Goal: Find contact information: Find contact information

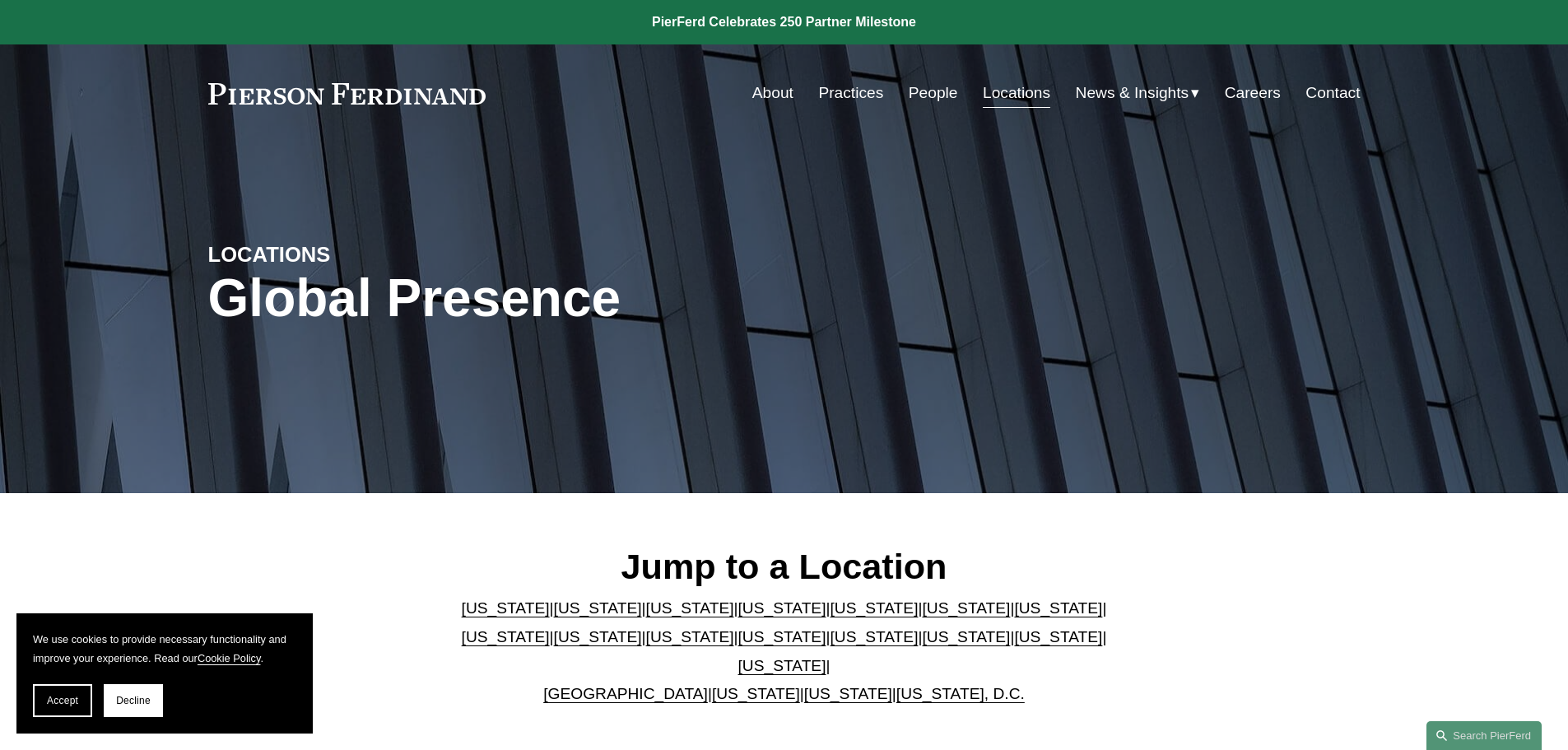
click at [823, 684] on link "[US_STATE]" at bounding box center [848, 693] width 88 height 18
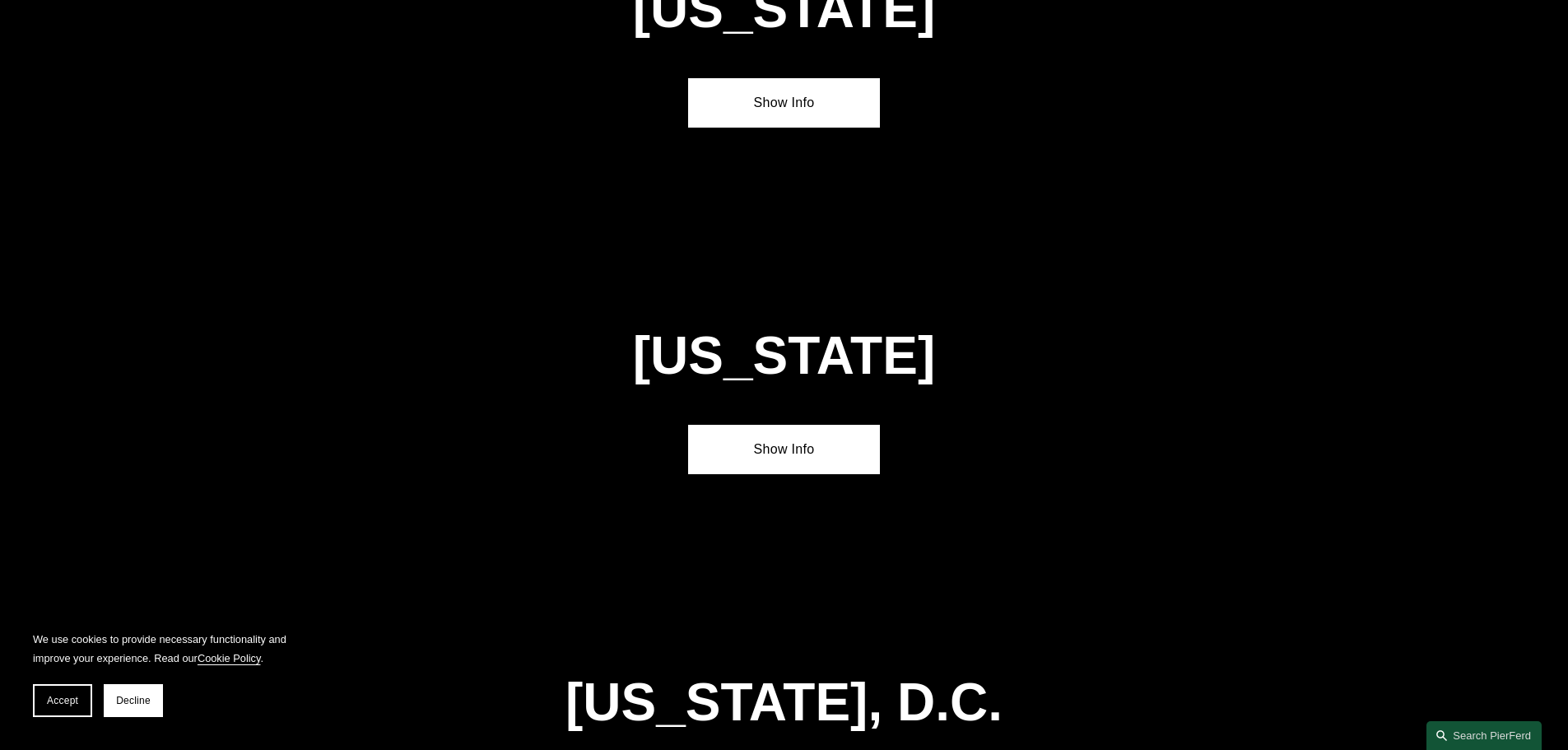
scroll to position [6641, 0]
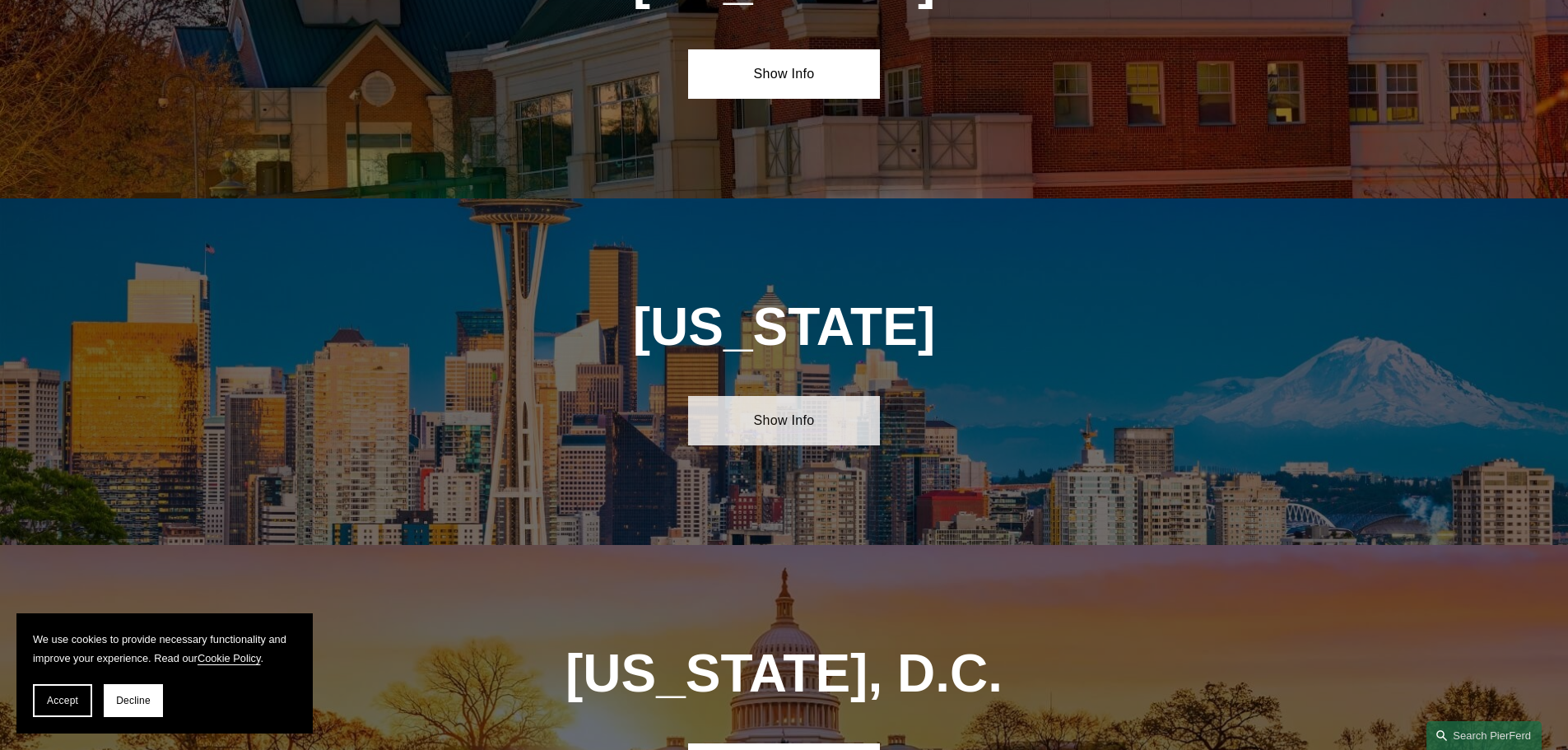
click at [781, 396] on link "Show Info" at bounding box center [784, 421] width 192 height 50
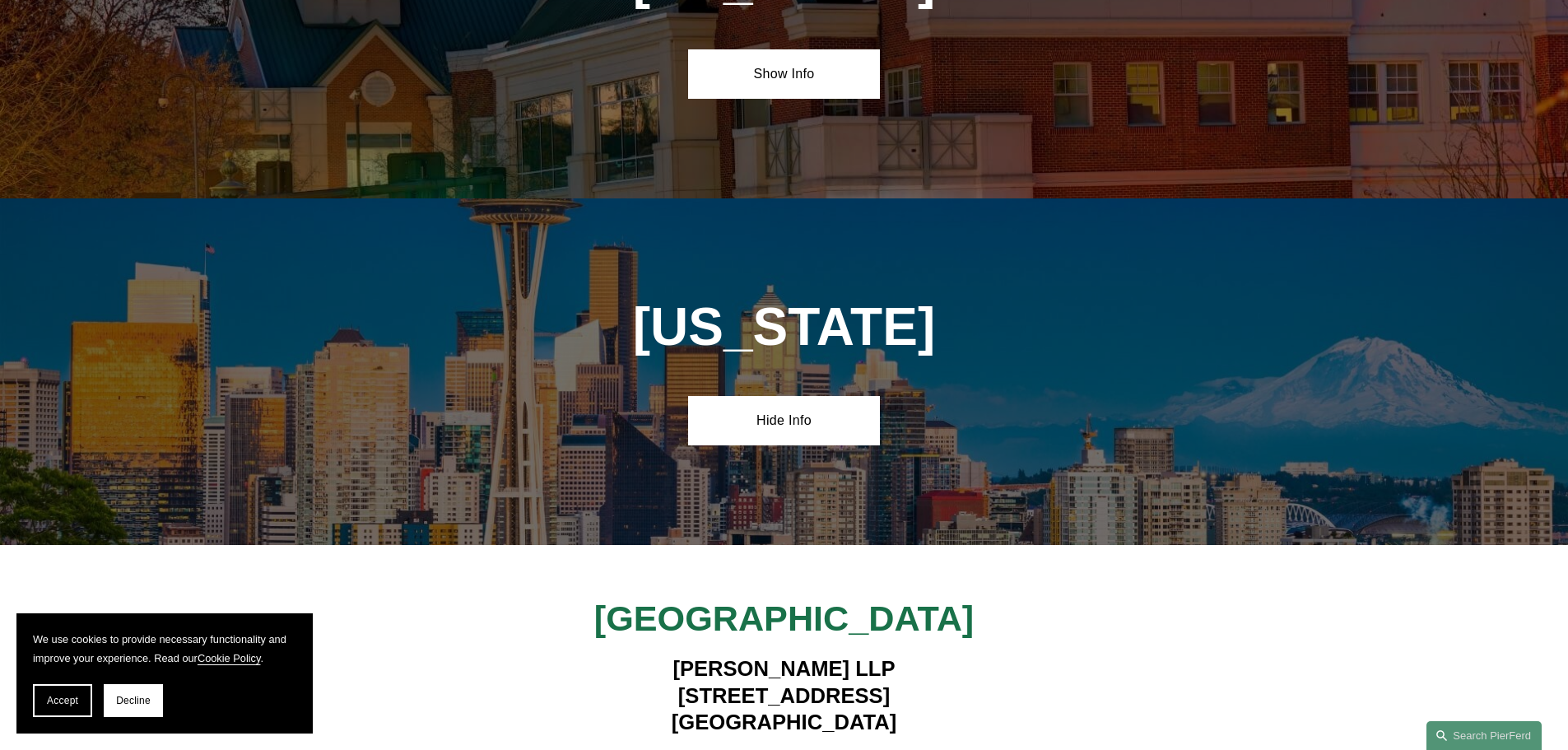
click at [808, 655] on h4 "Pierson Ferdinand LLP 450 Alaskan Way South, Suite 200 Seattle, WA 98104" at bounding box center [783, 694] width 480 height 80
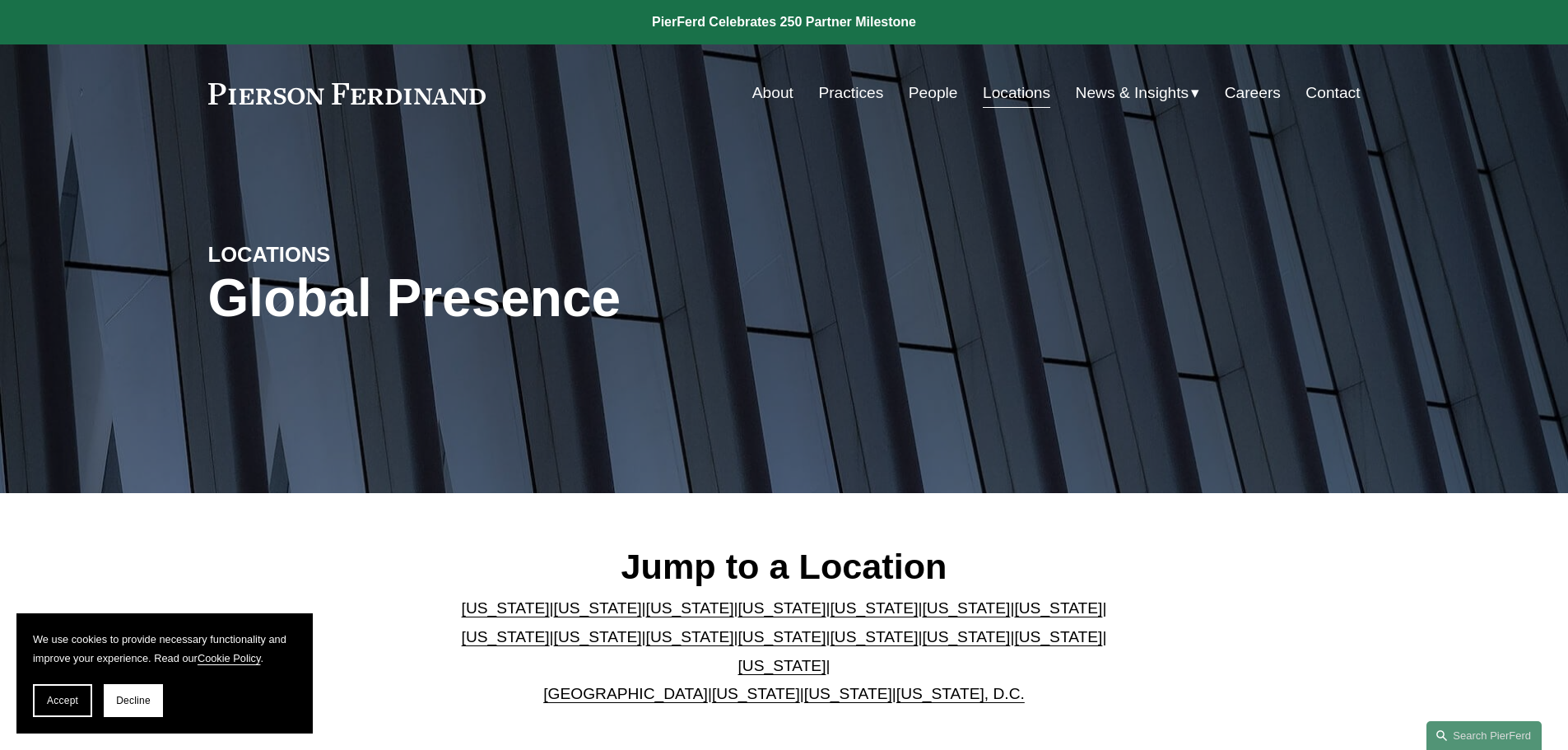
click at [738, 642] on link "[US_STATE]" at bounding box center [782, 636] width 88 height 18
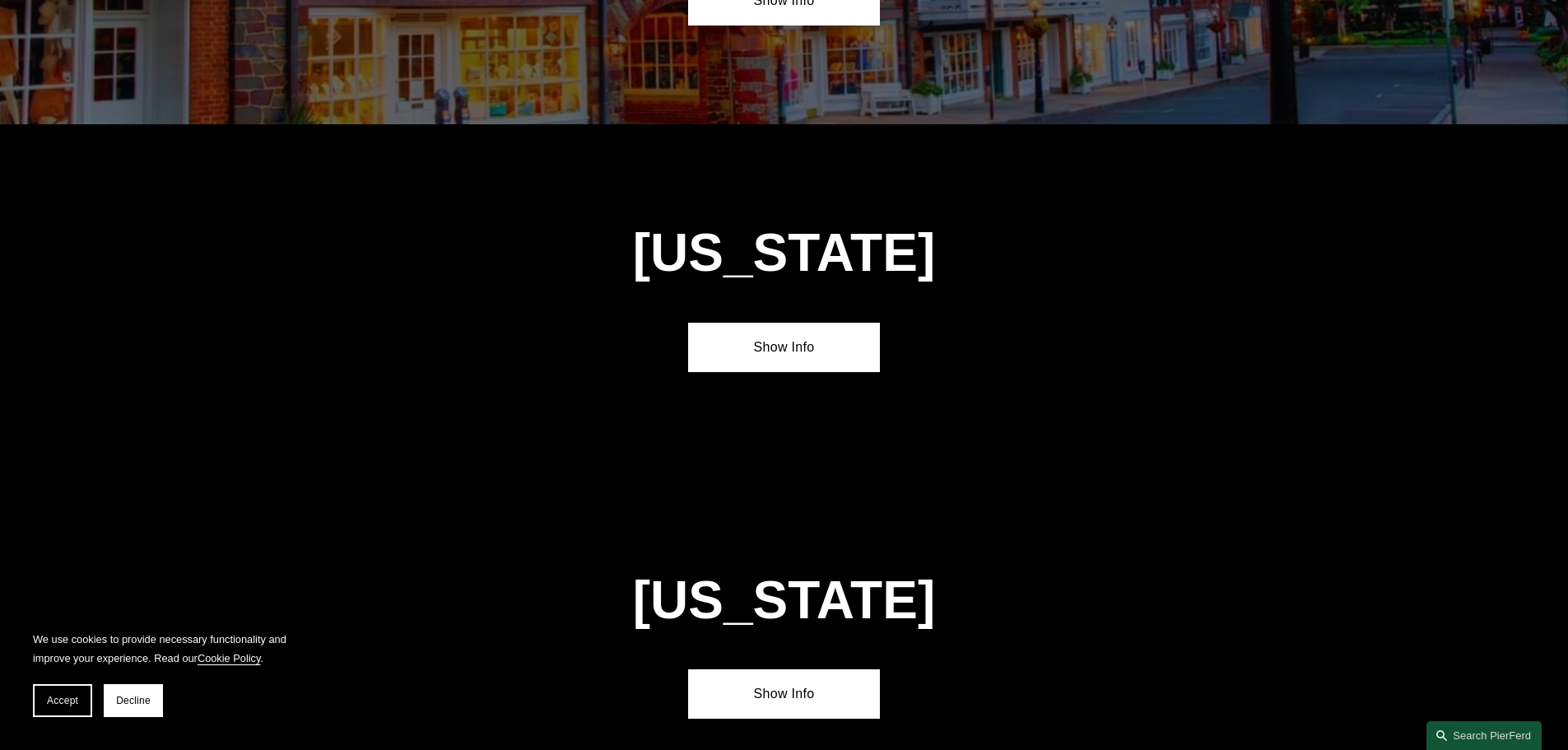
scroll to position [4214, 0]
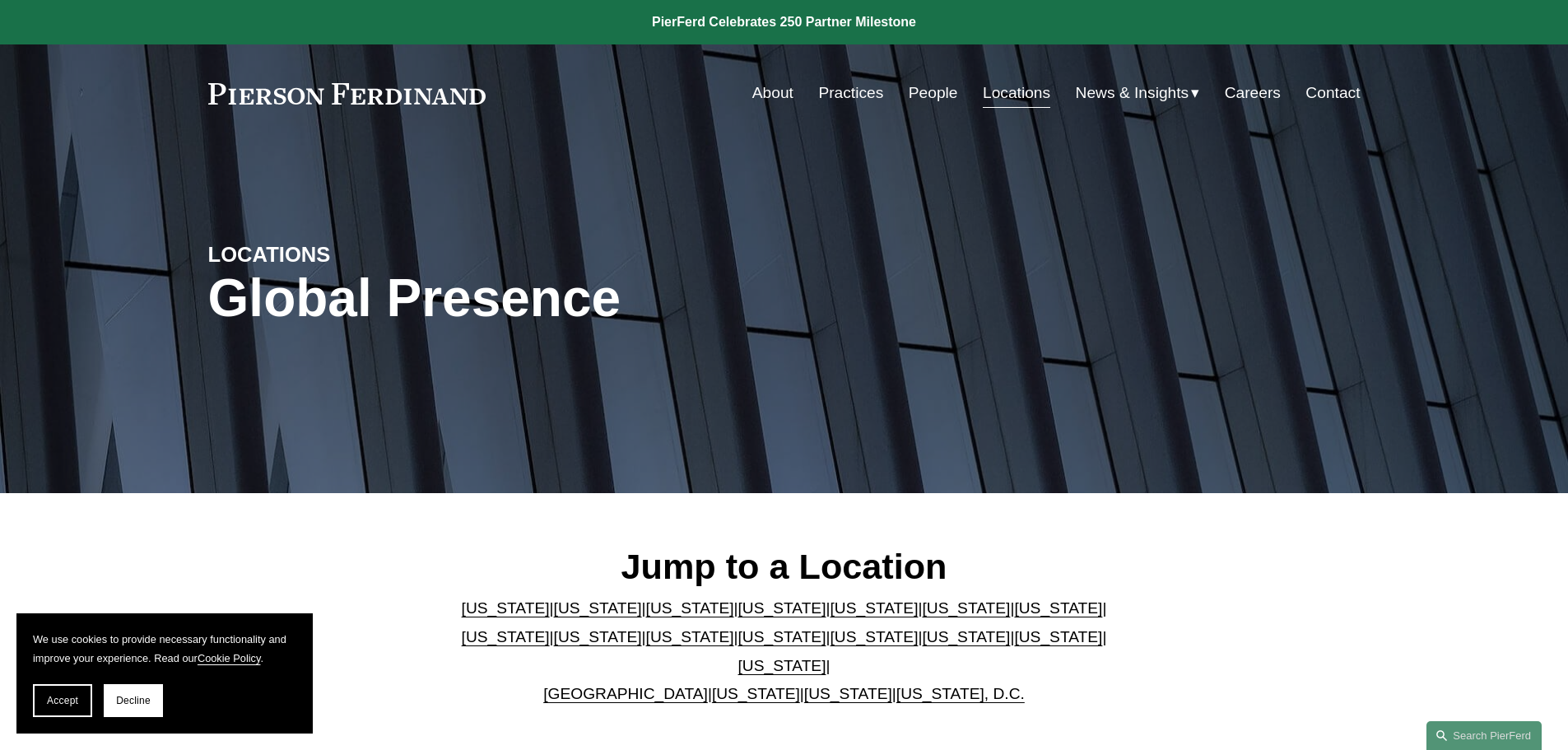
click at [1326, 105] on link "Contact" at bounding box center [1333, 93] width 54 height 31
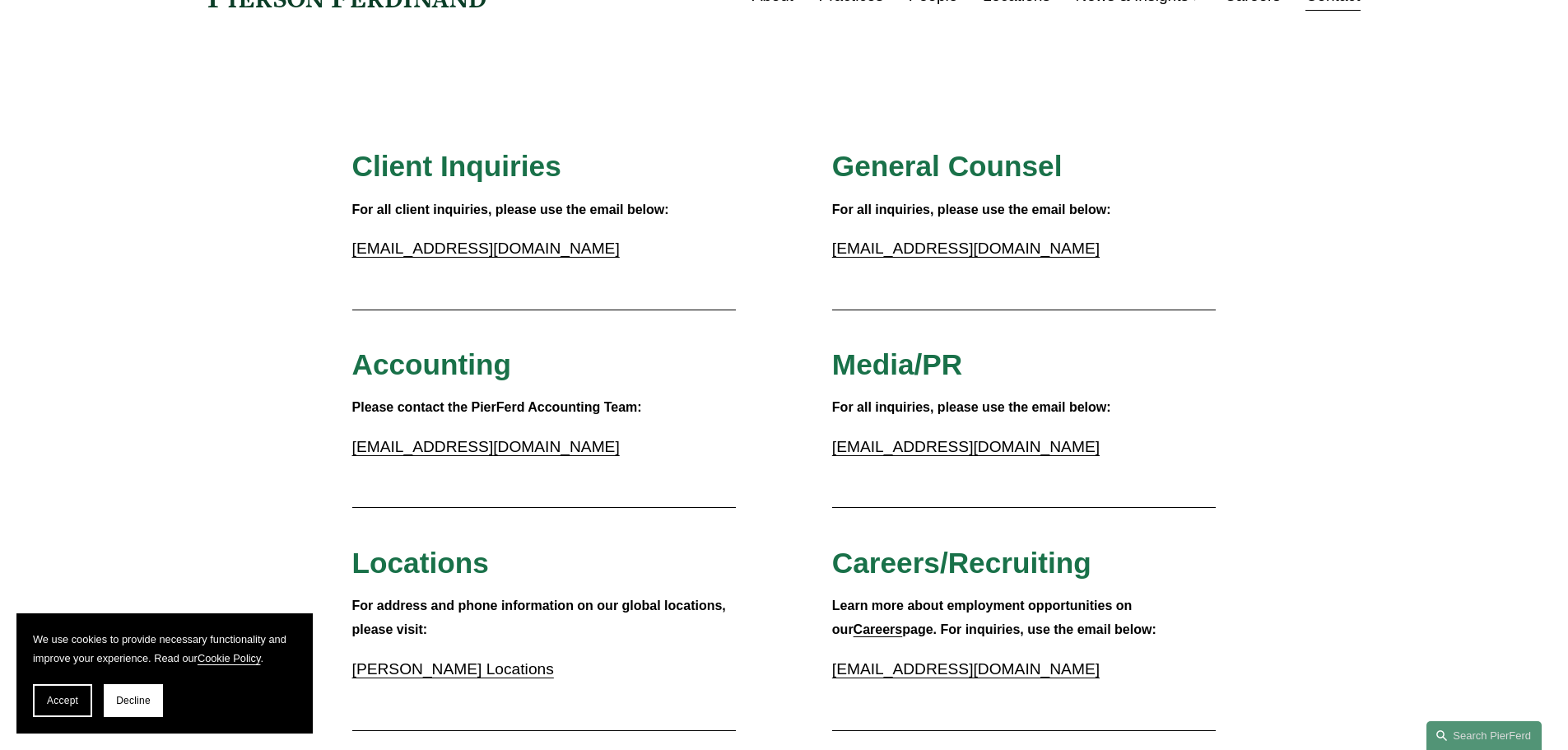
scroll to position [137, 0]
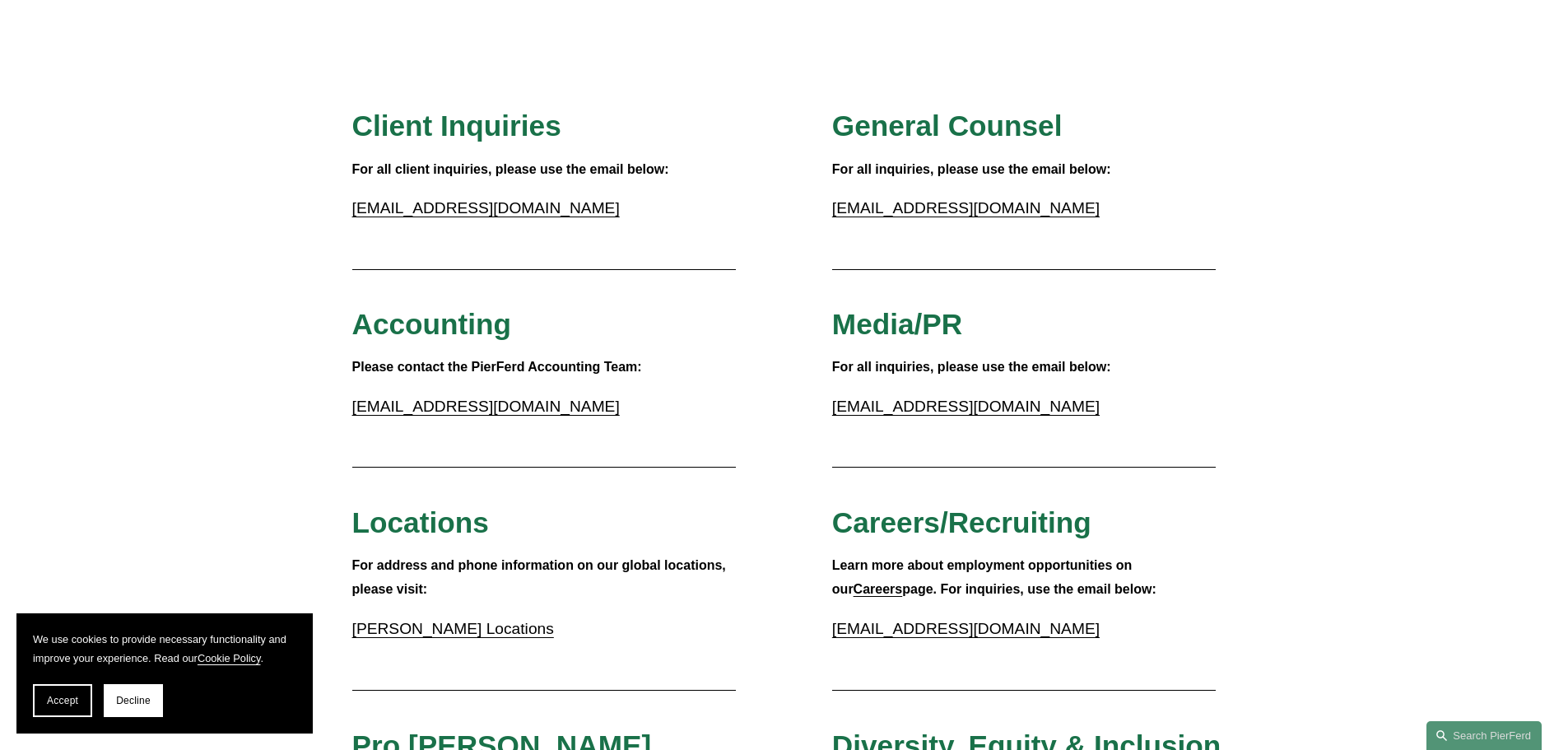
click at [432, 404] on link "accounting@pierferd.com" at bounding box center [486, 406] width 267 height 18
